Goal: Task Accomplishment & Management: Manage account settings

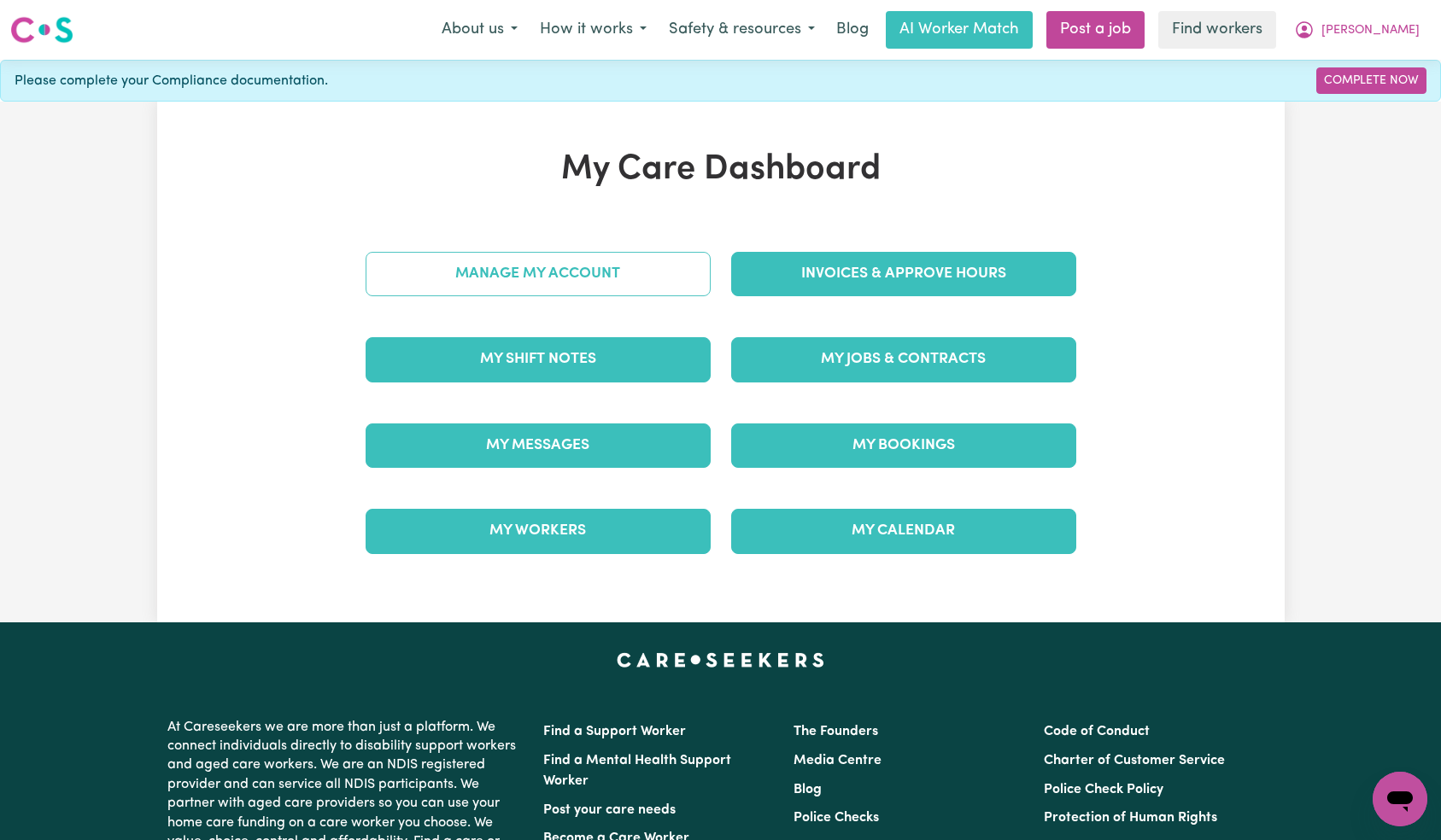
click at [657, 288] on link "Manage My Account" at bounding box center [538, 274] width 345 height 44
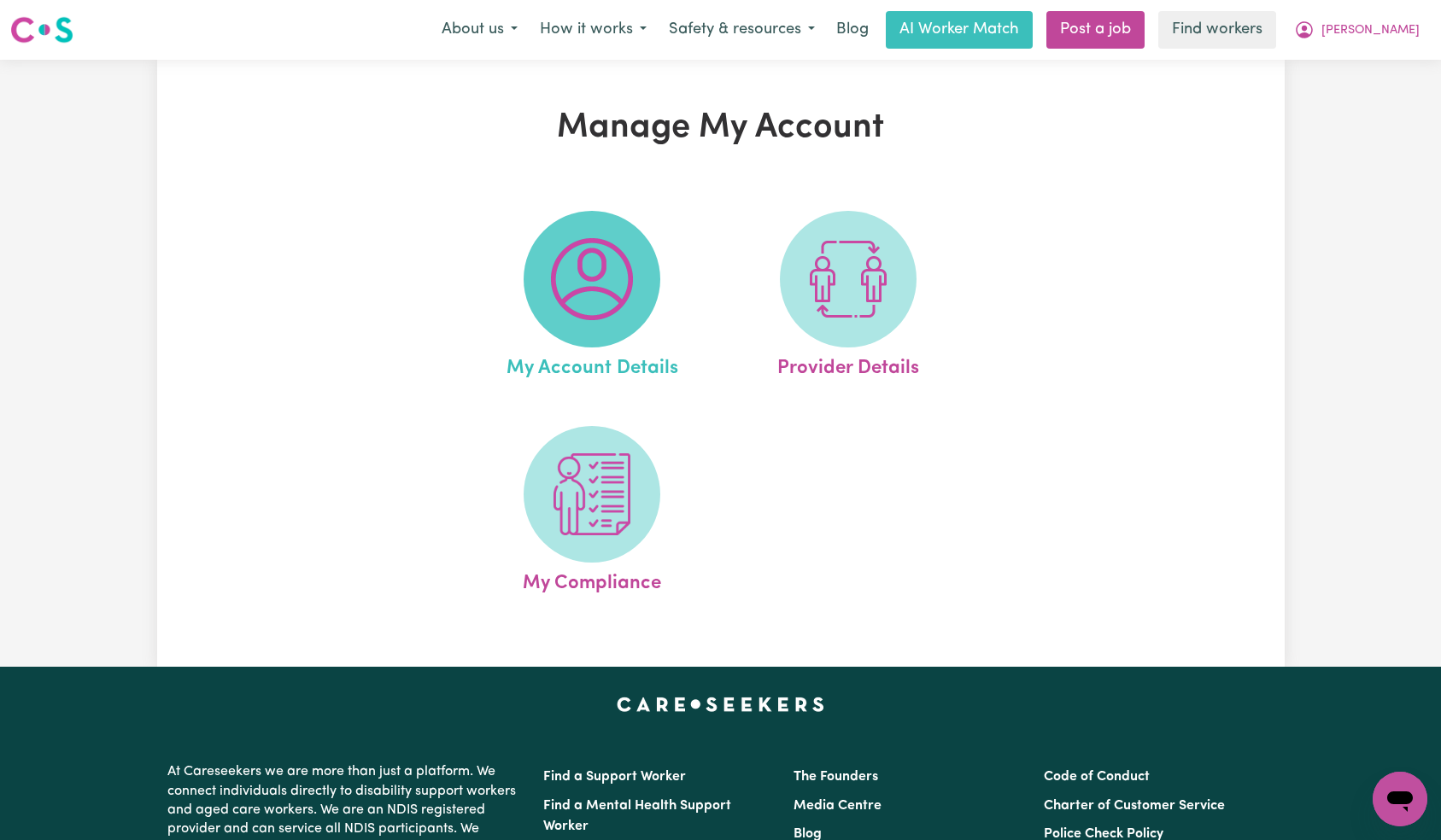
click at [603, 281] on img at bounding box center [591, 279] width 82 height 82
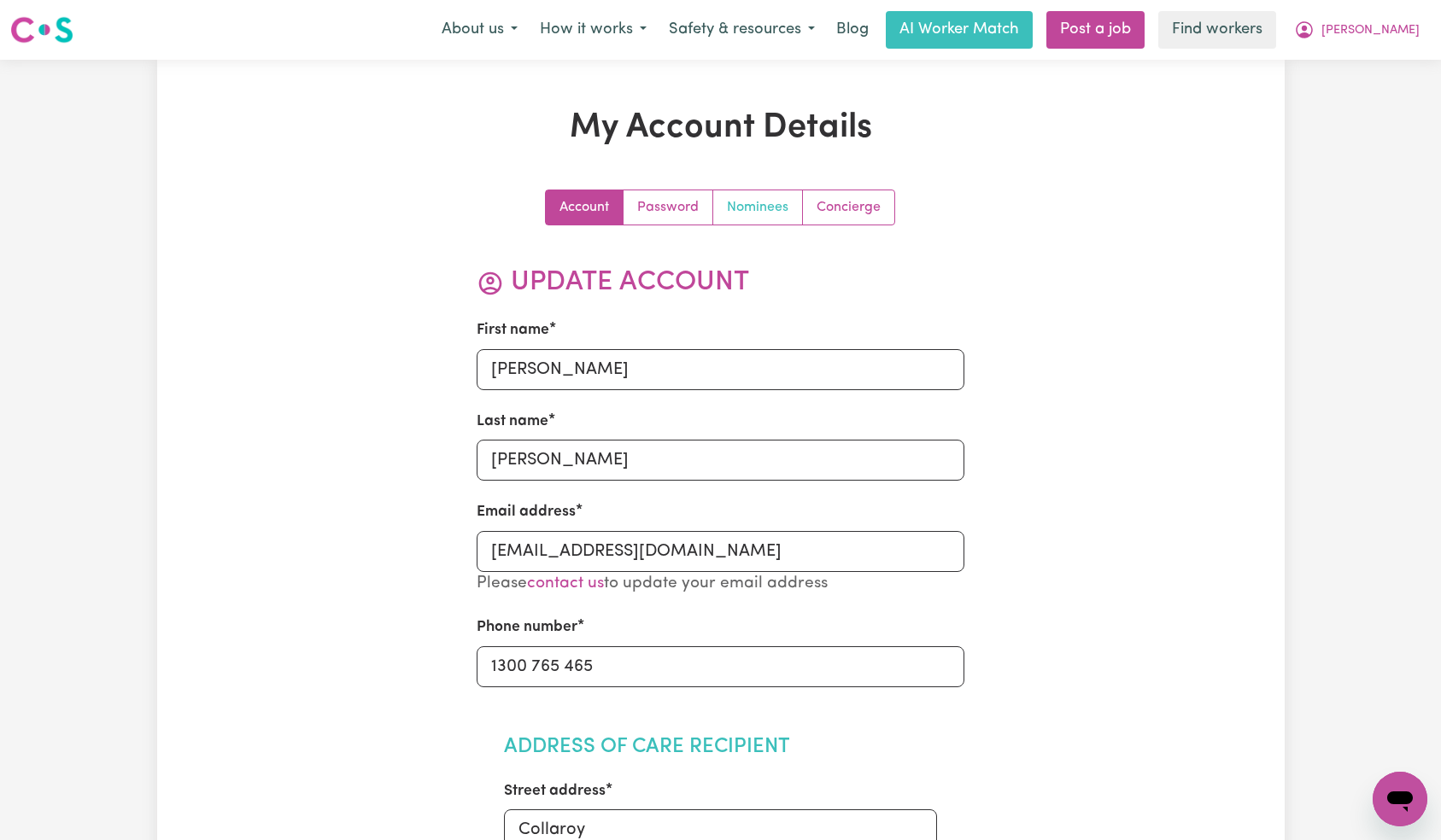
click at [779, 213] on link "Nominees" at bounding box center [758, 207] width 89 height 35
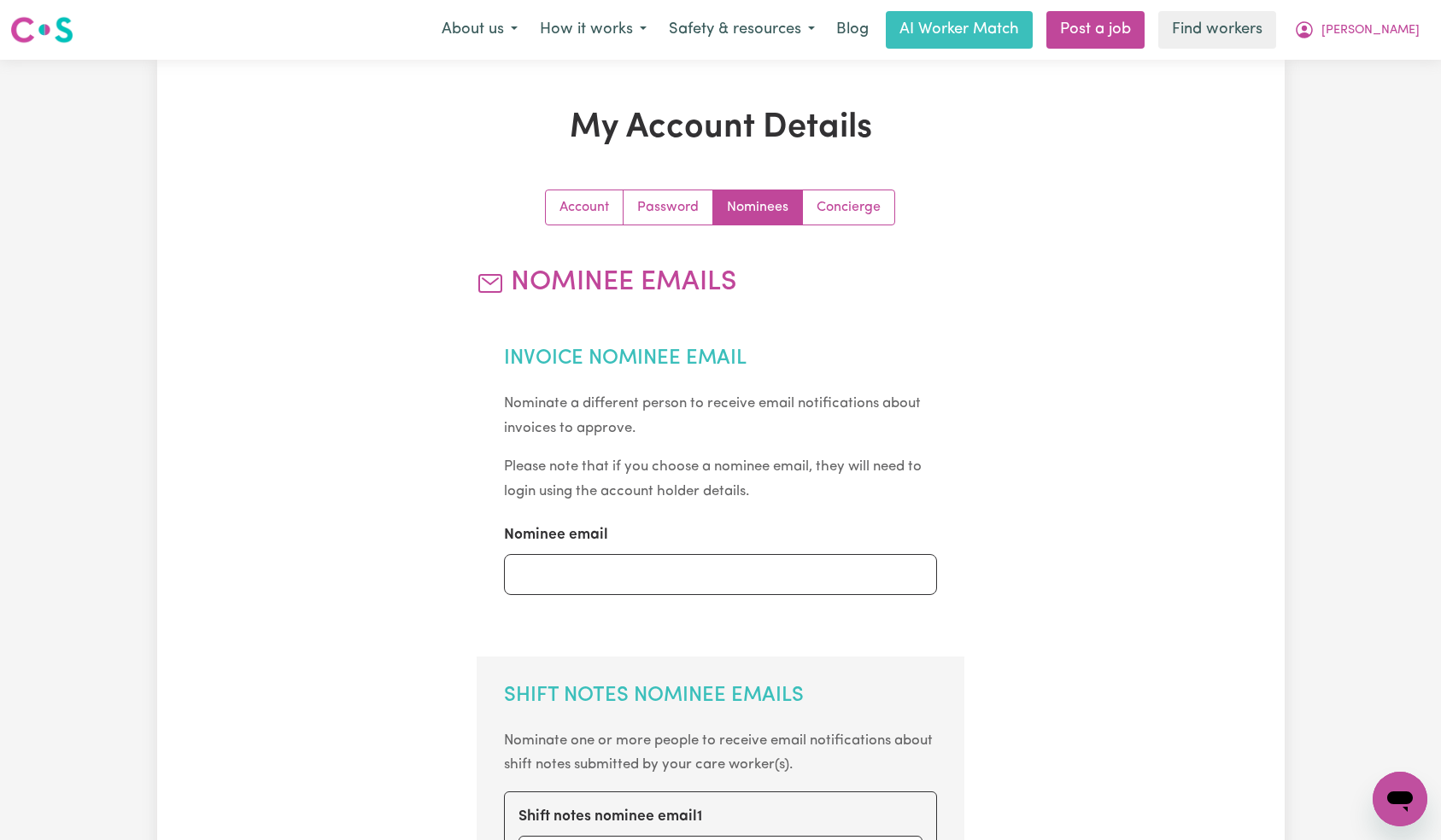
scroll to position [713, 0]
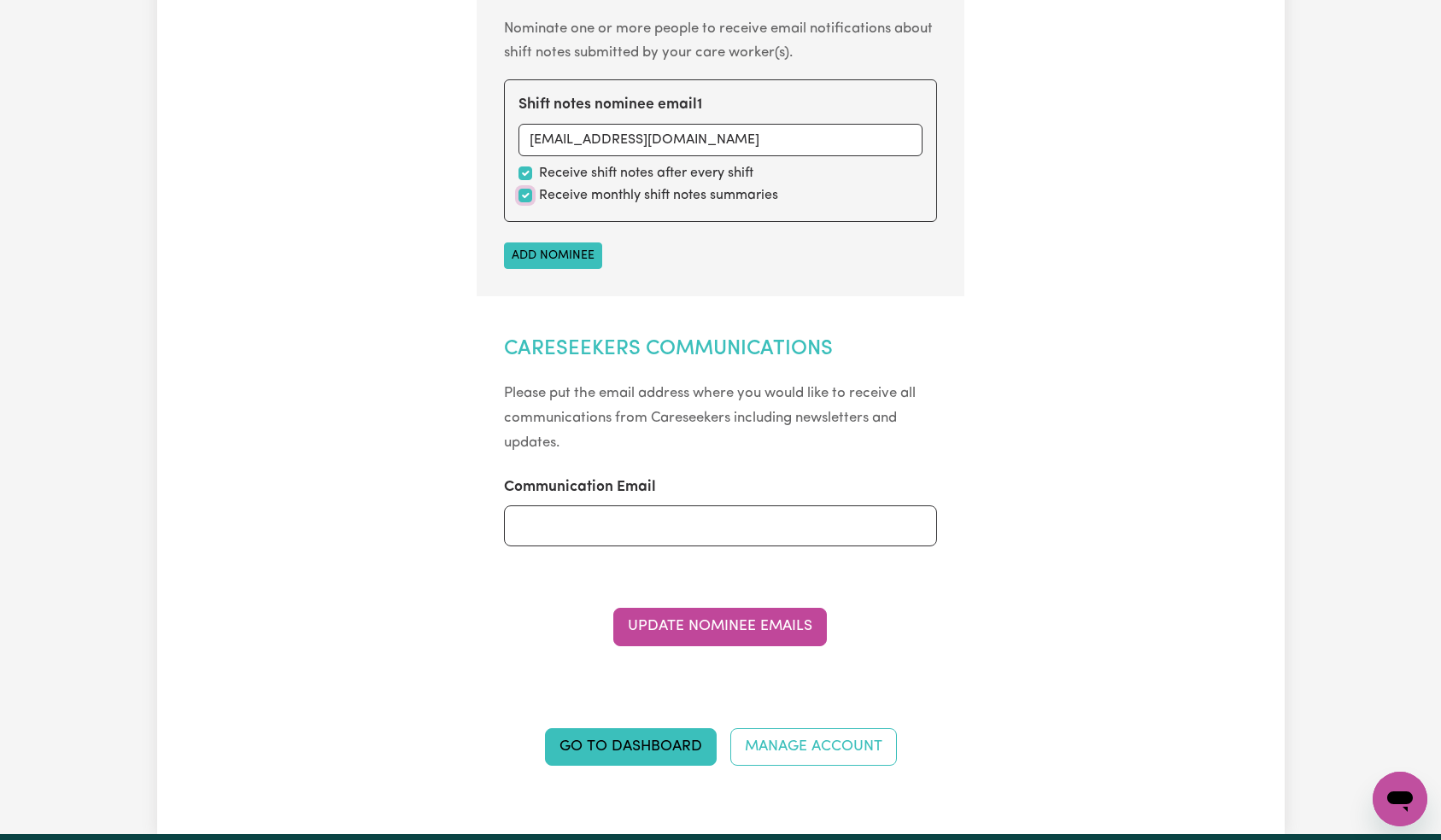
click at [524, 198] on input "checkbox" at bounding box center [525, 195] width 13 height 13
checkbox input "false"
click at [734, 637] on button "Update Nominee Emails" at bounding box center [720, 627] width 213 height 37
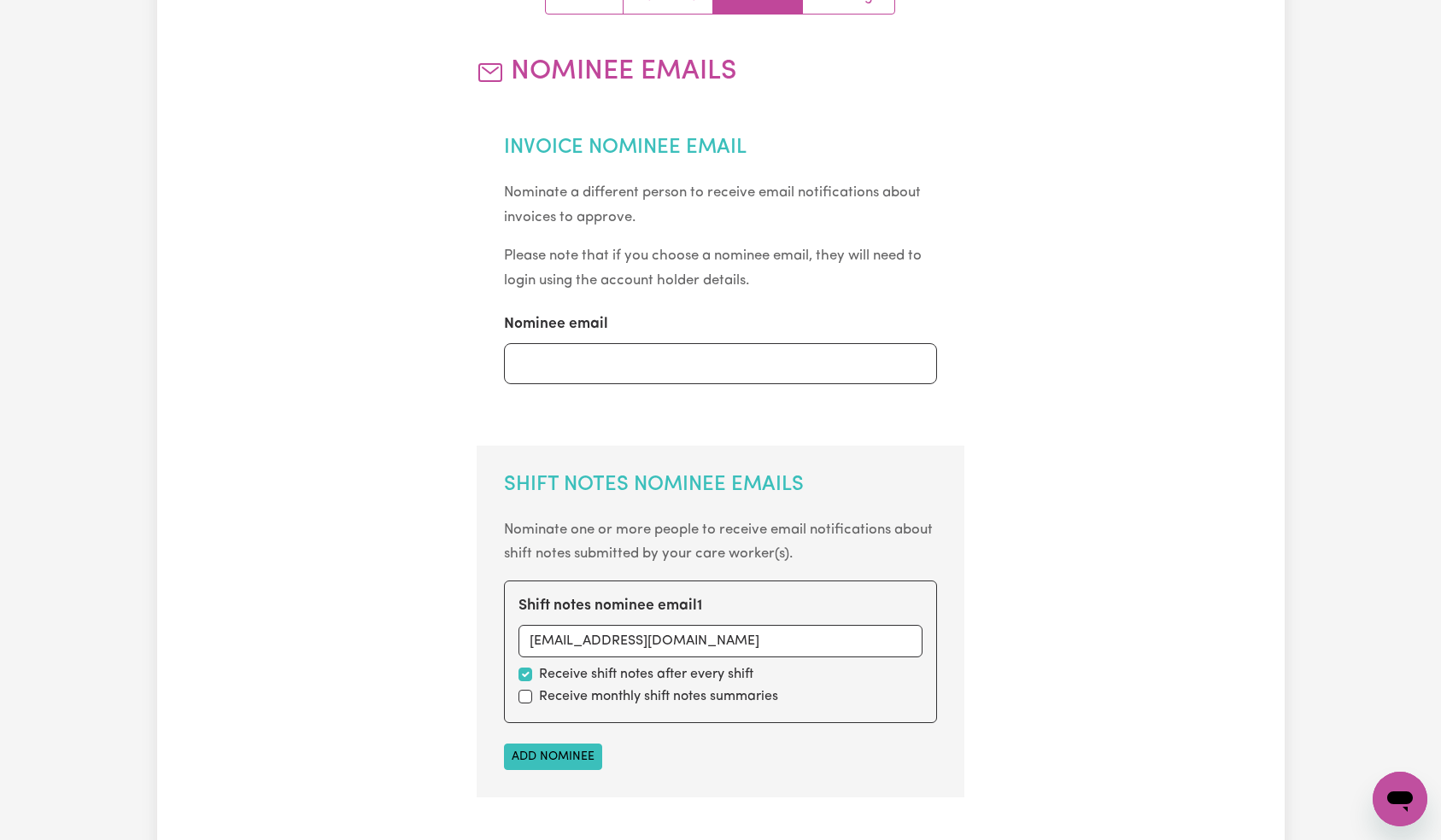
scroll to position [0, 0]
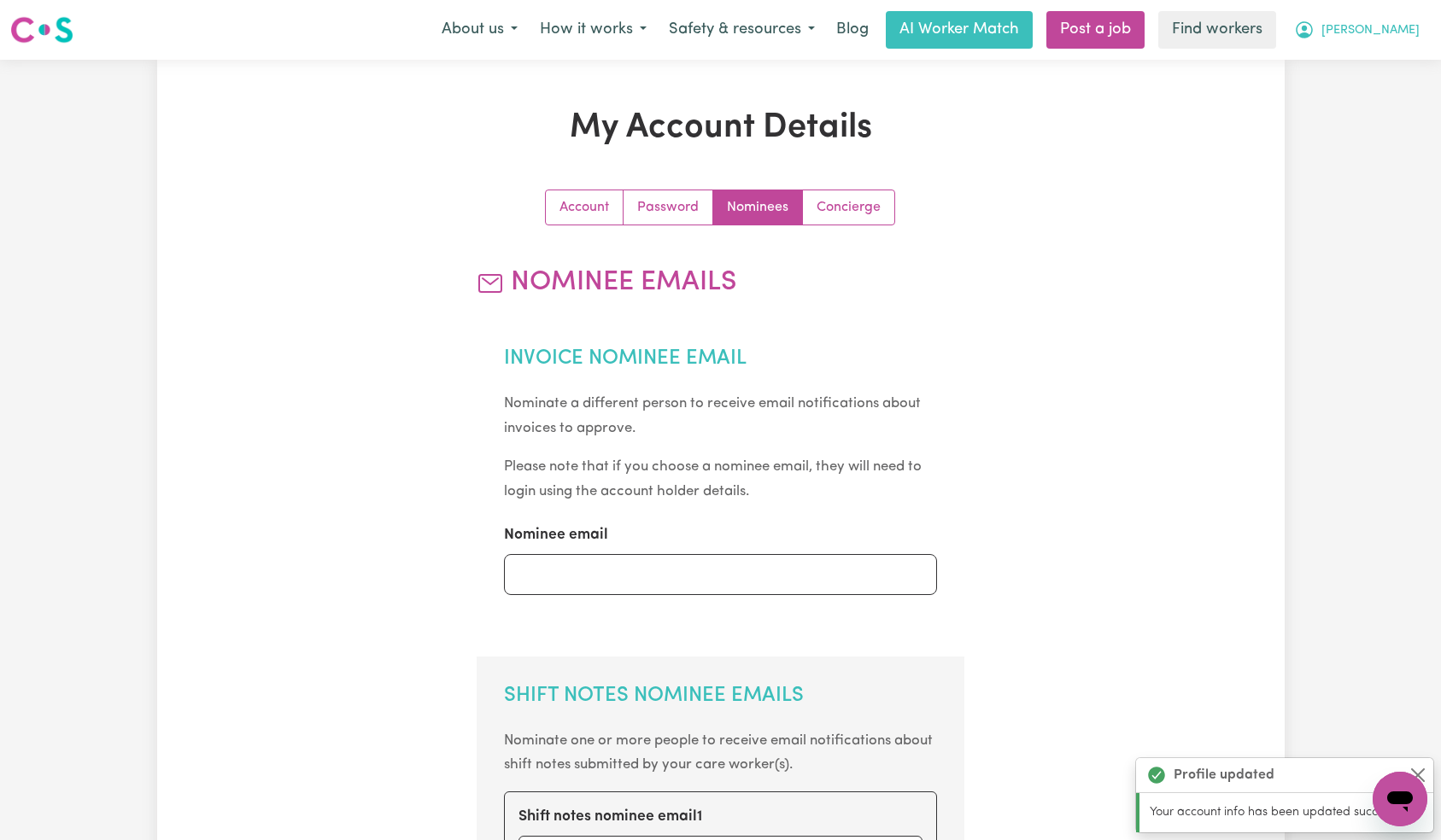
drag, startPoint x: 1390, startPoint y: 36, endPoint x: 1390, endPoint y: 45, distance: 9.0
click at [1390, 36] on button "[PERSON_NAME]" at bounding box center [1356, 30] width 148 height 36
click at [1378, 93] on link "Logout" at bounding box center [1362, 98] width 135 height 33
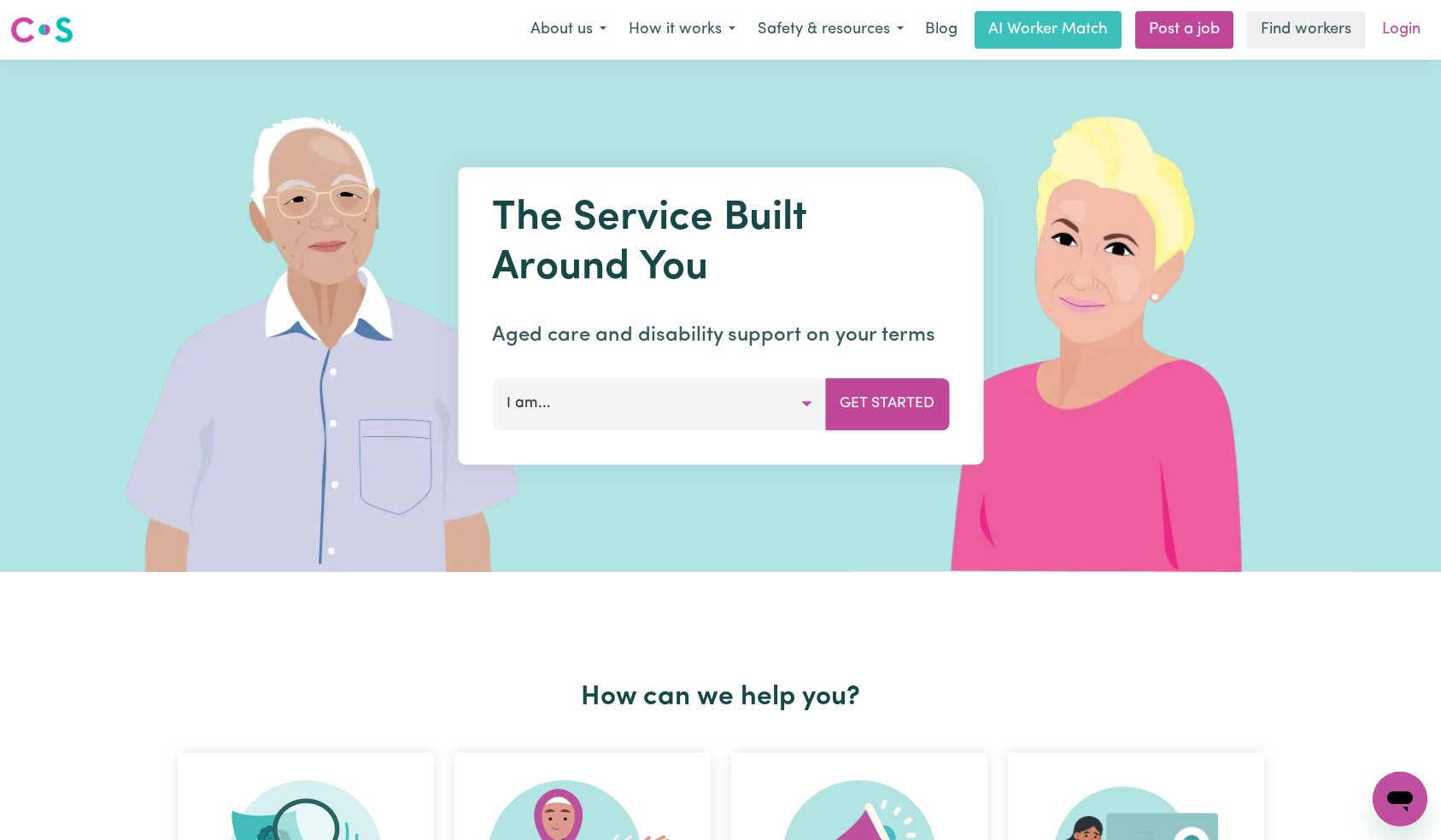
click at [1402, 29] on link "Login" at bounding box center [1400, 30] width 59 height 37
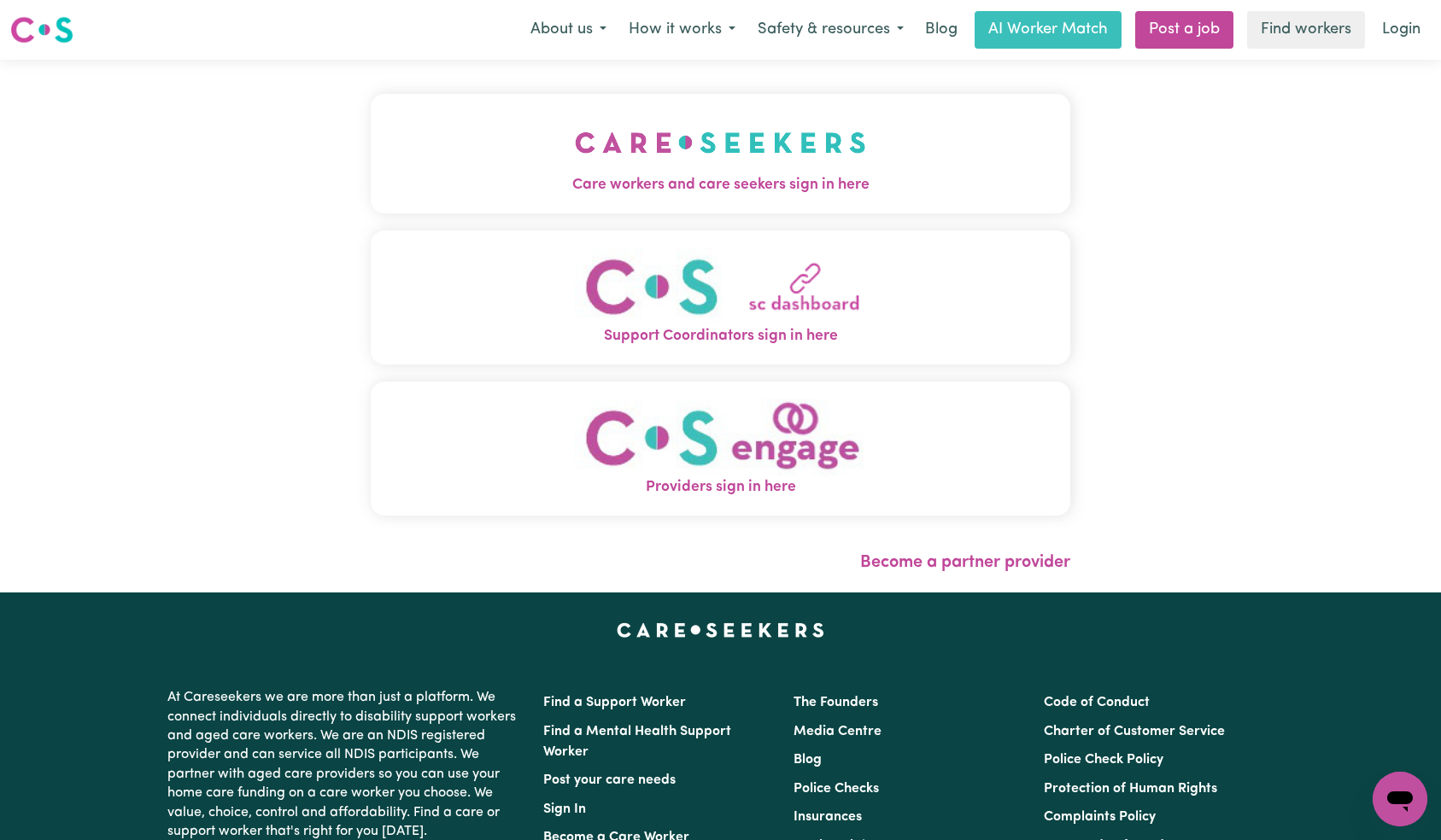
click at [574, 164] on img "Care workers and care seekers sign in here" at bounding box center [720, 142] width 291 height 63
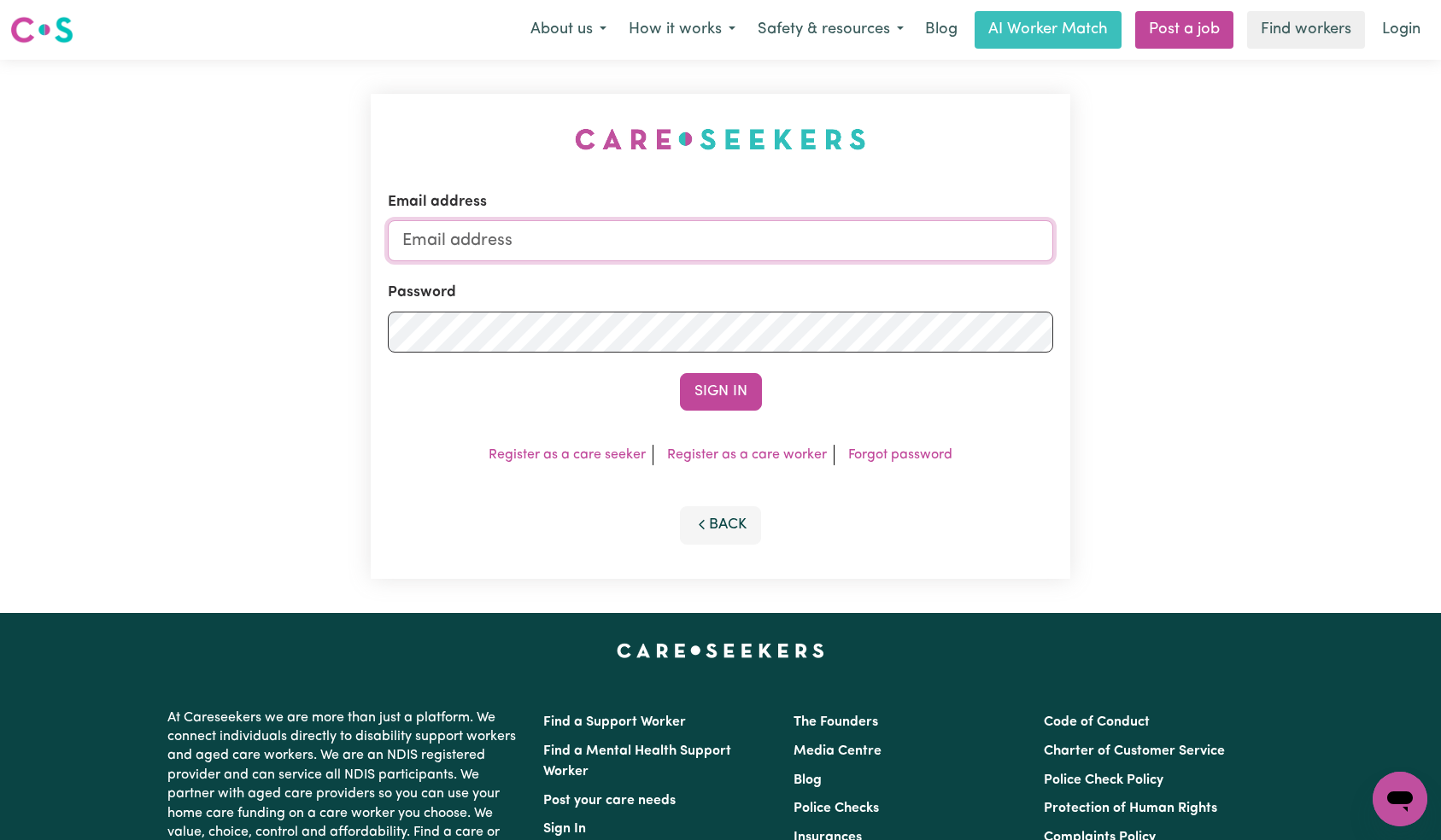
click at [720, 248] on input "Email address" at bounding box center [720, 241] width 667 height 41
paste input "[EMAIL_ADDRESS][DOMAIN_NAME]"
type input "[EMAIL_ADDRESS][DOMAIN_NAME]"
click at [721, 384] on button "Sign In" at bounding box center [720, 392] width 82 height 37
